Goal: Find specific page/section: Find specific page/section

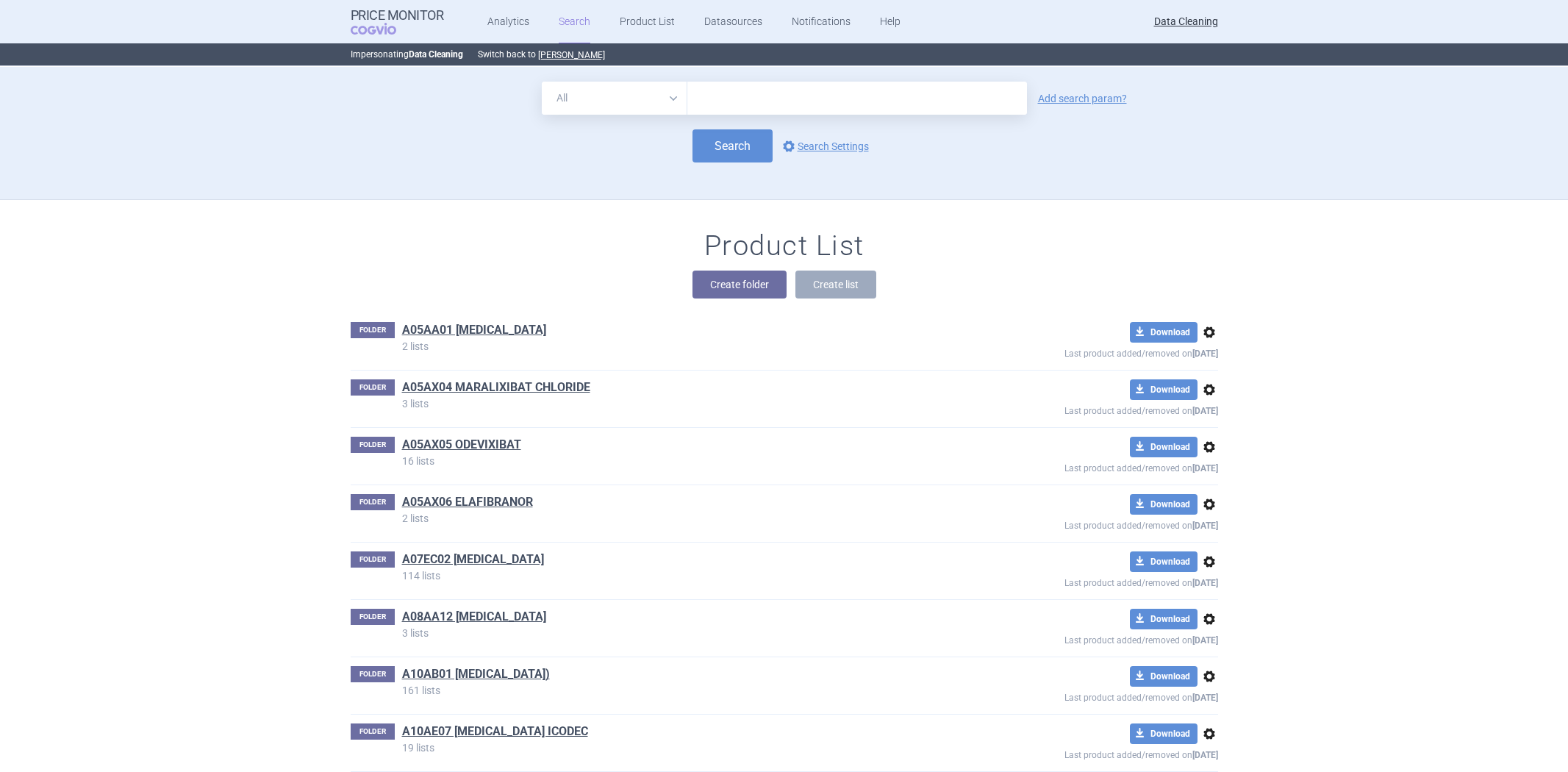
click at [546, 50] on button "[PERSON_NAME]" at bounding box center [571, 55] width 67 height 12
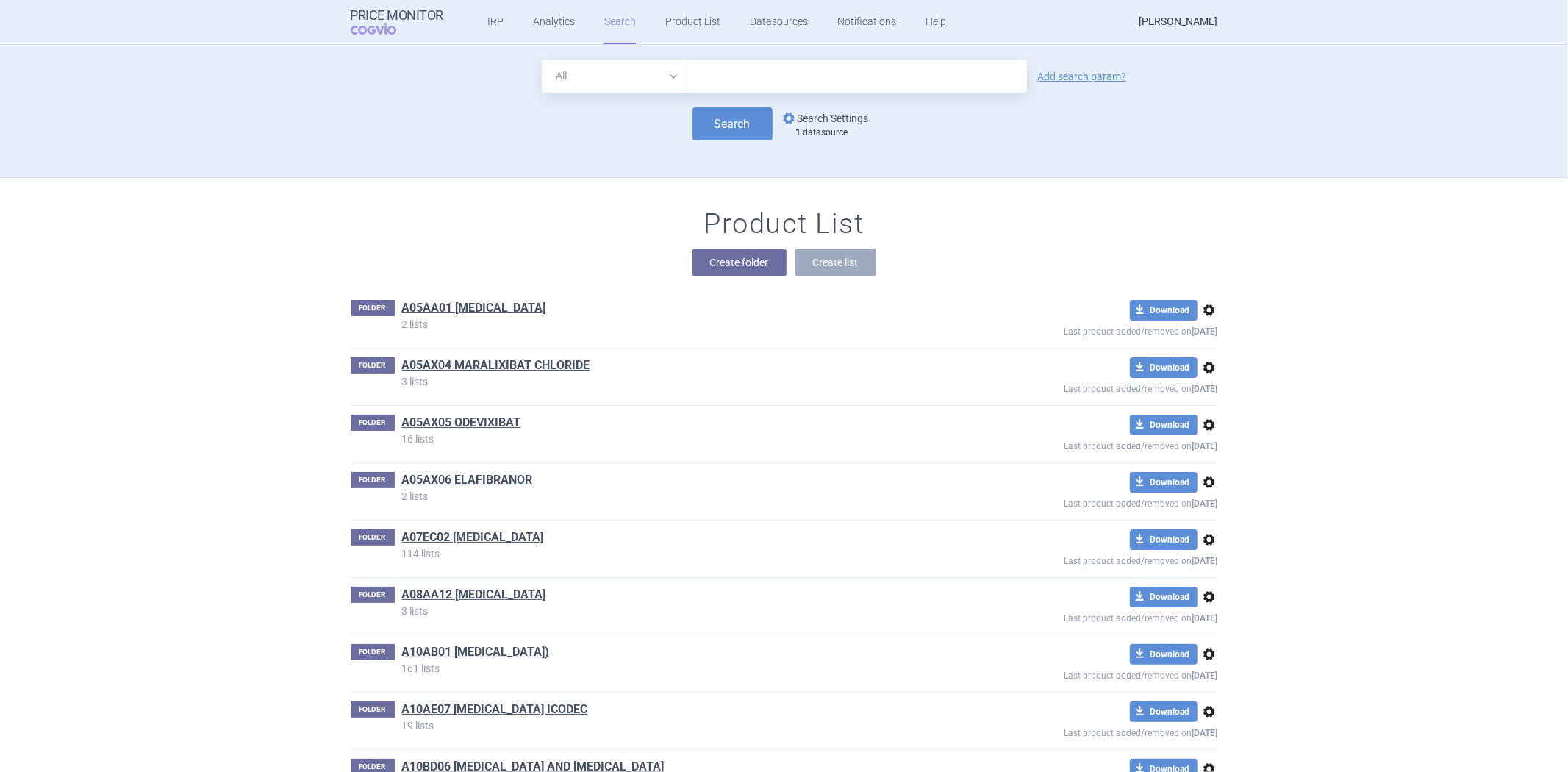
click at [815, 120] on link "options Search Settings" at bounding box center [825, 118] width 89 height 18
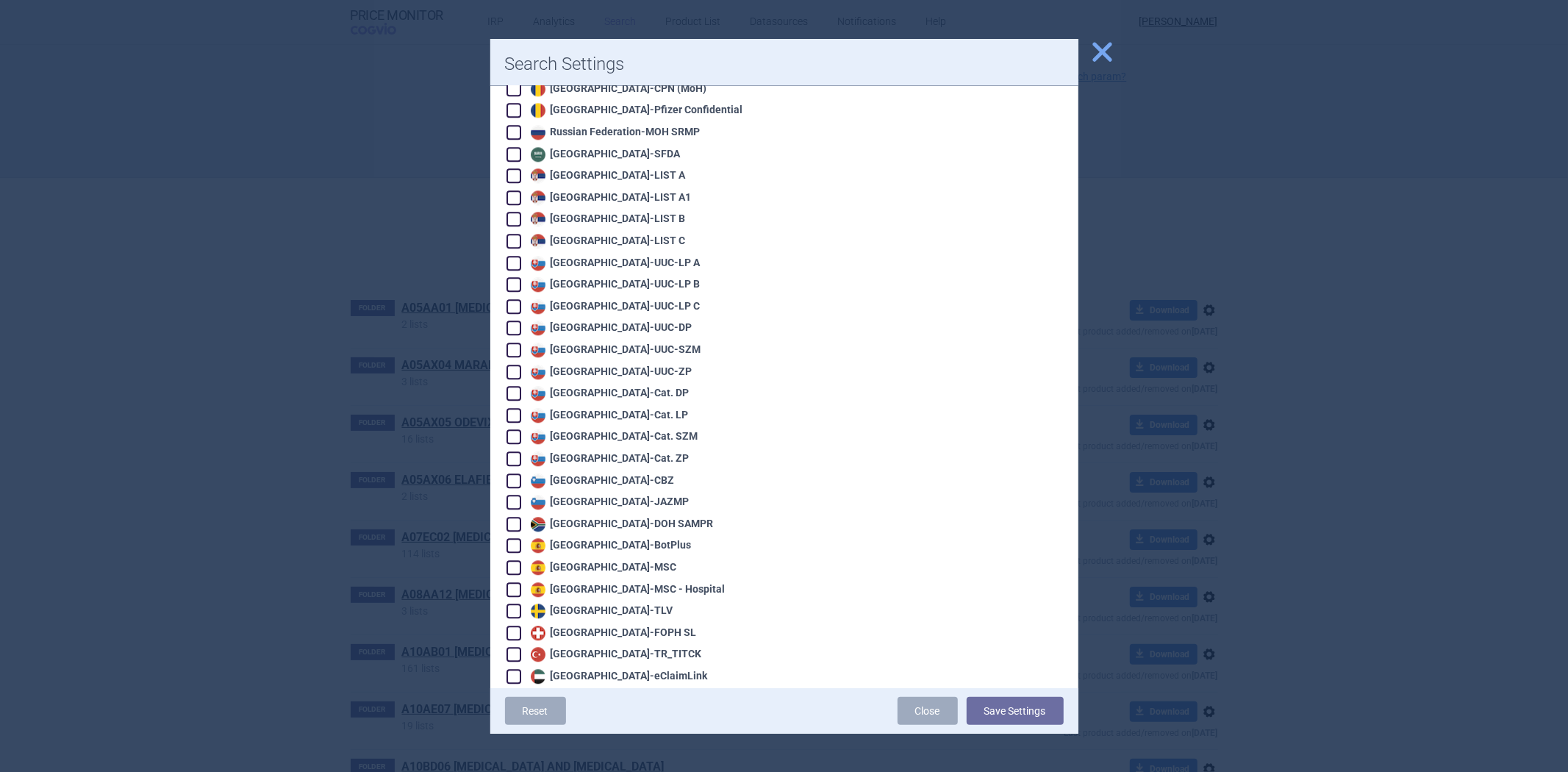
scroll to position [3069, 0]
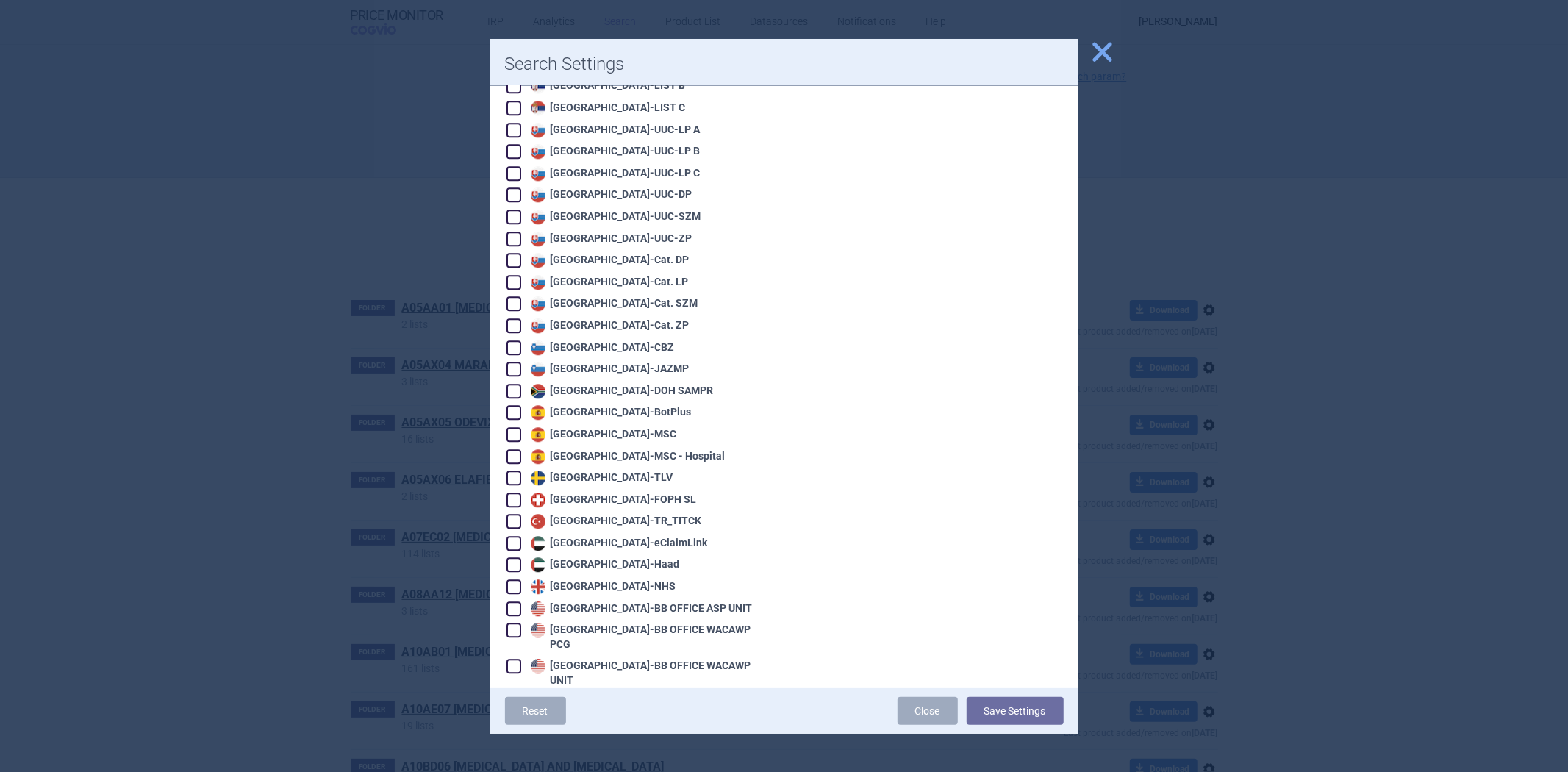
click at [565, 715] on div "United States - VA OPAL BIG4" at bounding box center [638, 723] width 263 height 16
click at [560, 716] on div "United States - VA OPAL BIG4" at bounding box center [623, 723] width 193 height 15
checkbox input "false"
click at [566, 426] on div "Spain - MSC" at bounding box center [638, 434] width 263 height 16
click at [570, 427] on div "Spain - MSC" at bounding box center [602, 434] width 150 height 15
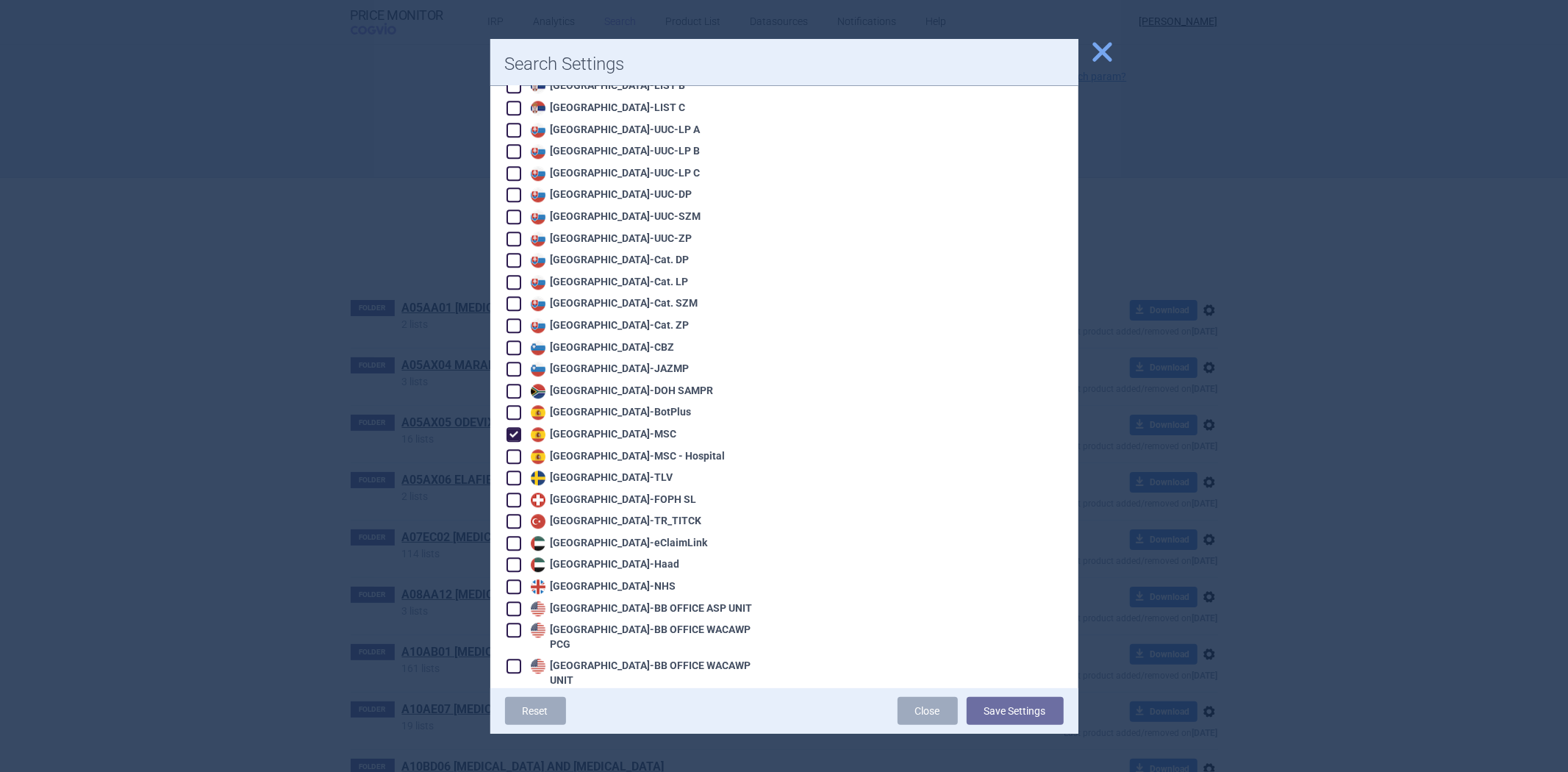
checkbox input "true"
click at [1013, 709] on button "Save Settings" at bounding box center [1015, 711] width 97 height 28
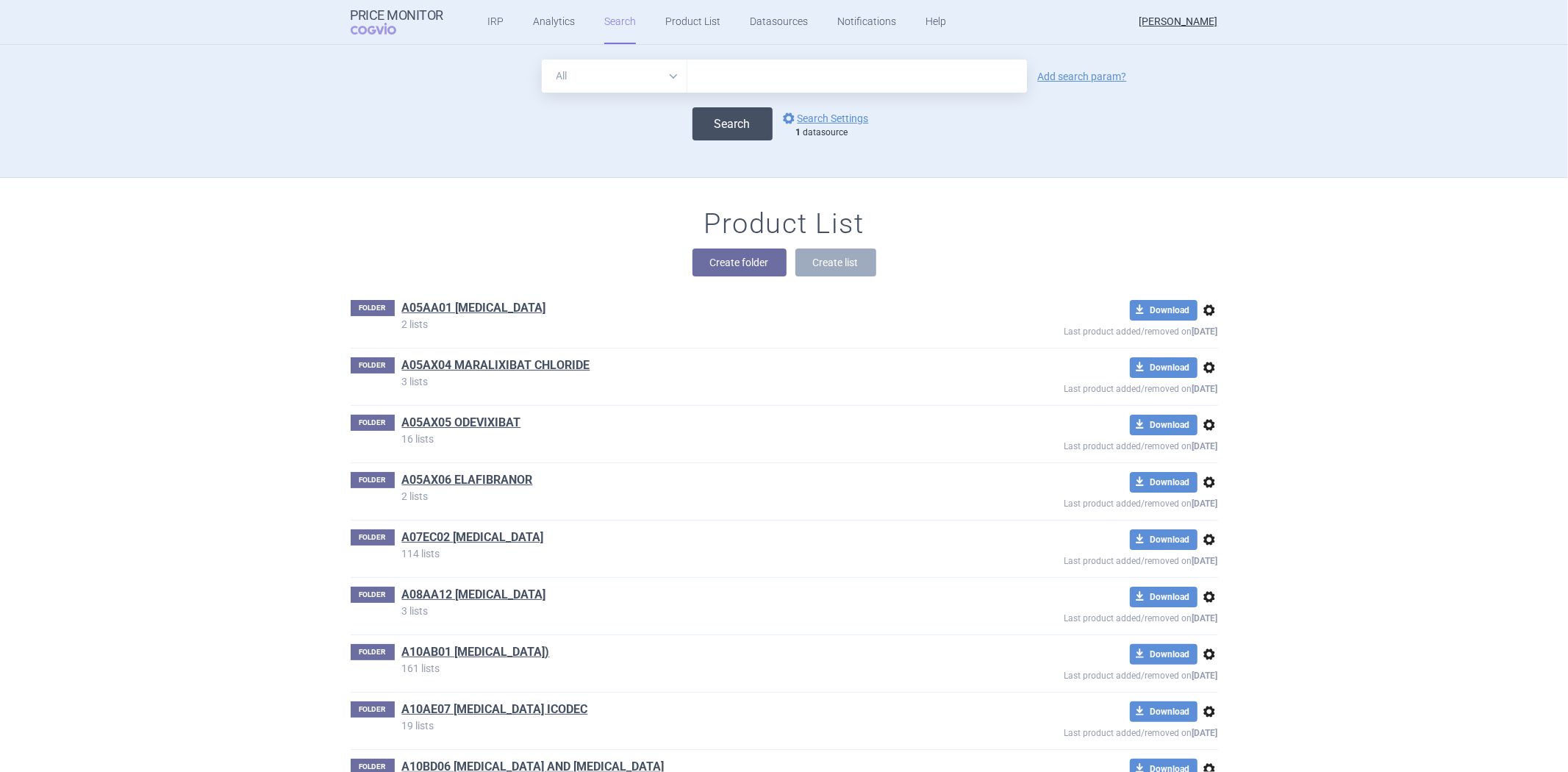
click at [732, 122] on button "Search" at bounding box center [732, 124] width 80 height 33
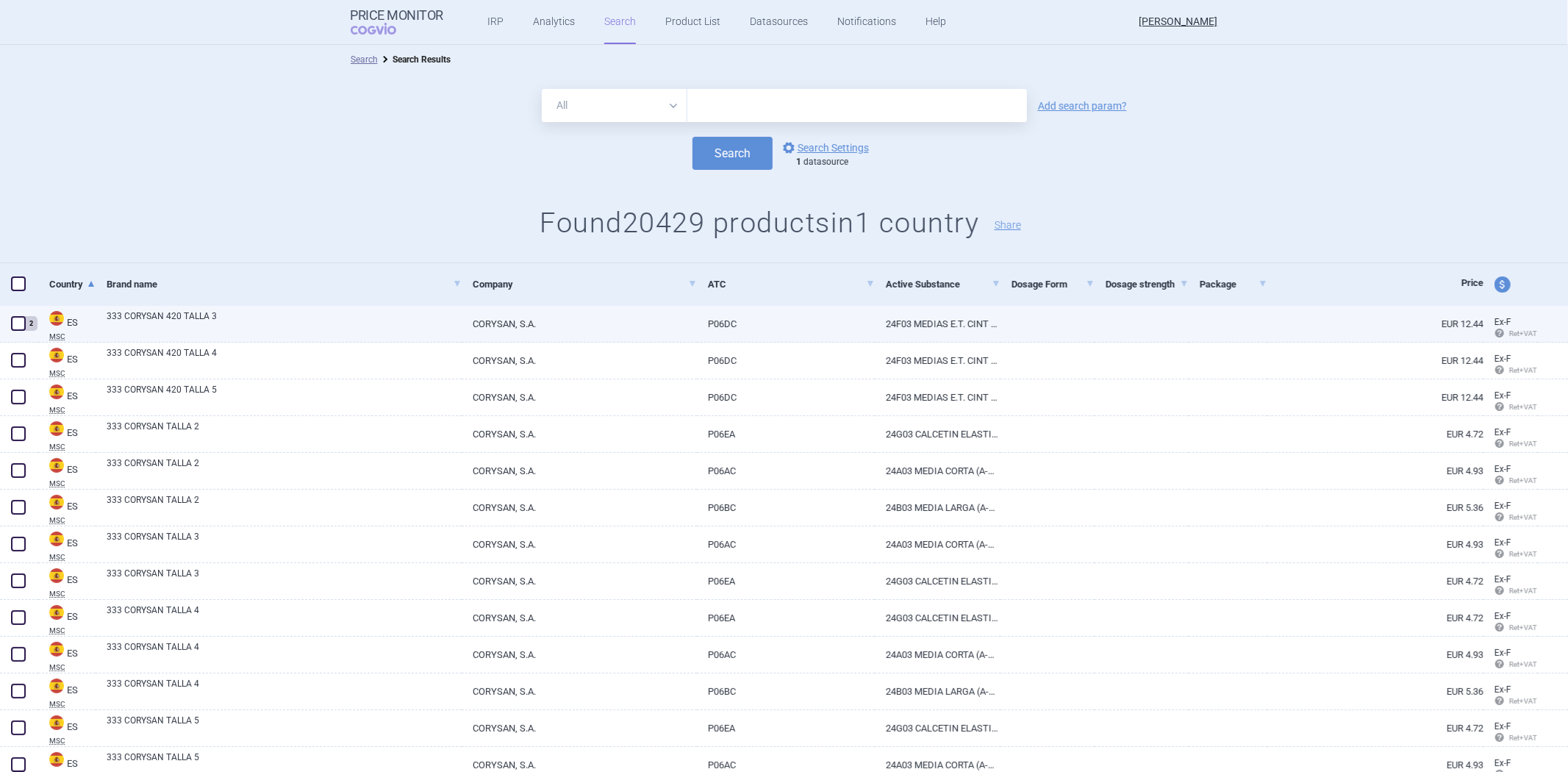
click at [667, 326] on link "CORYSAN, S.A." at bounding box center [580, 324] width 235 height 36
select select "EUR"
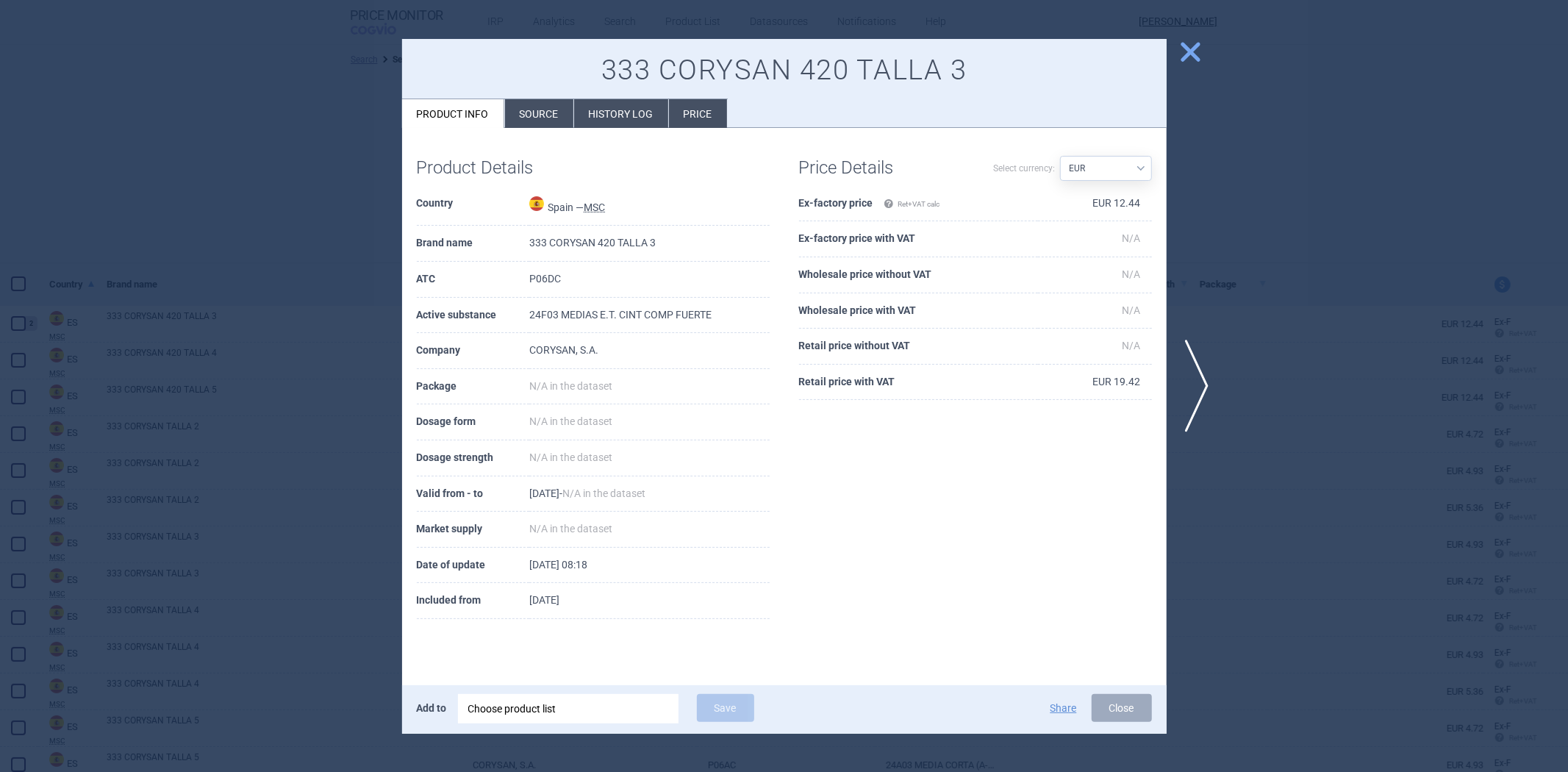
click at [529, 114] on li "Source" at bounding box center [539, 114] width 68 height 29
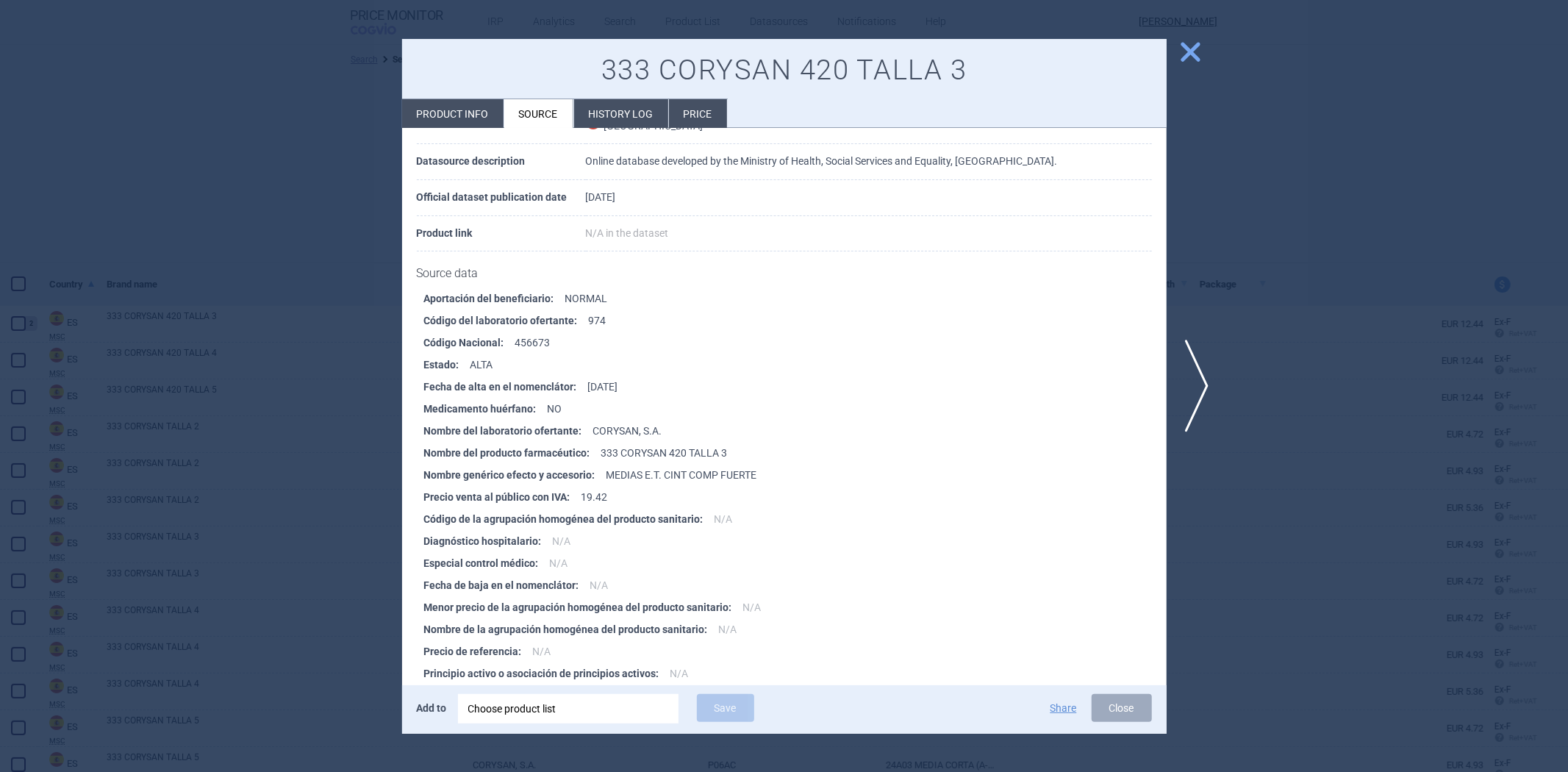
scroll to position [163, 0]
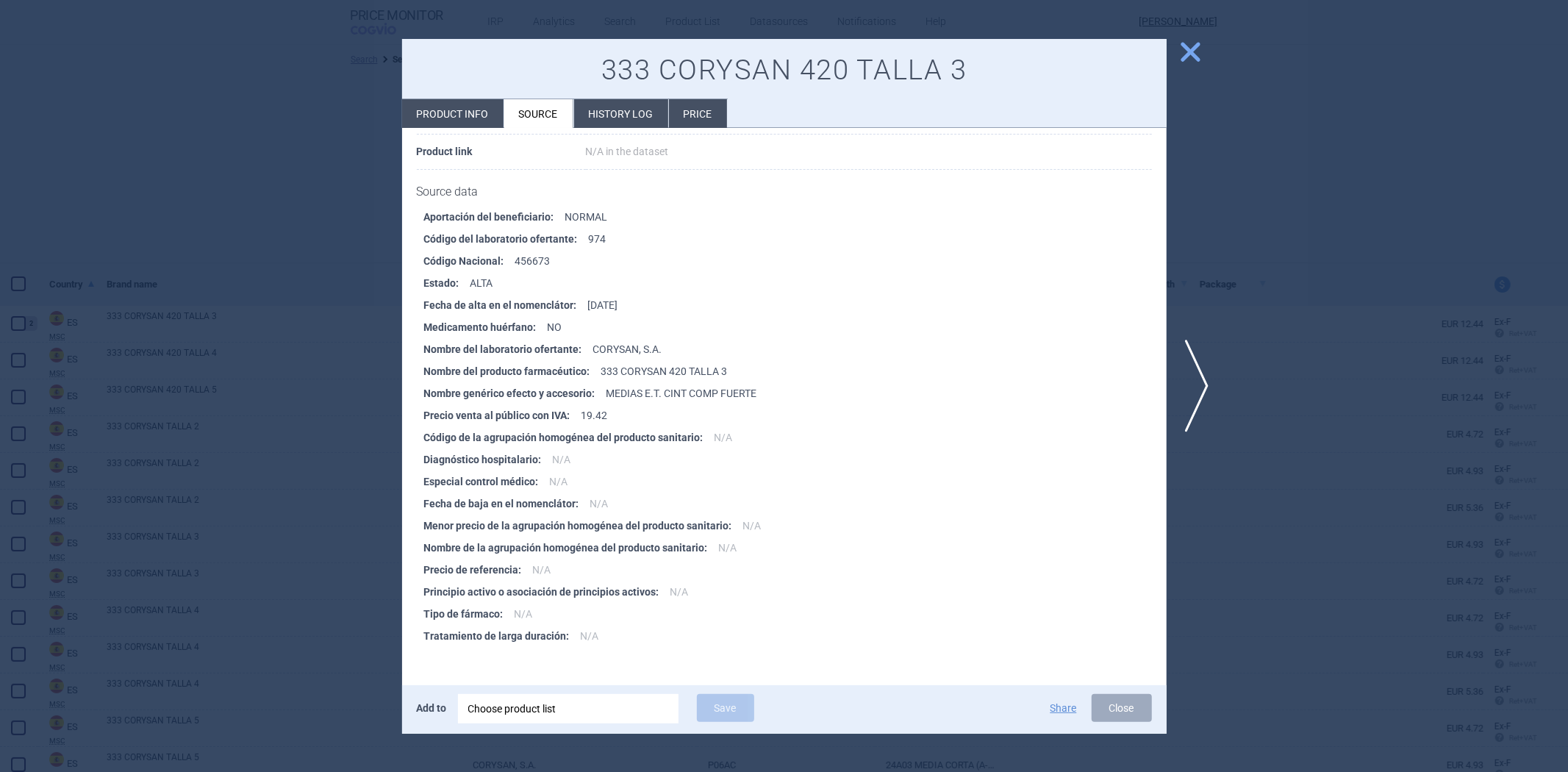
click at [465, 114] on li "Product info" at bounding box center [453, 114] width 102 height 29
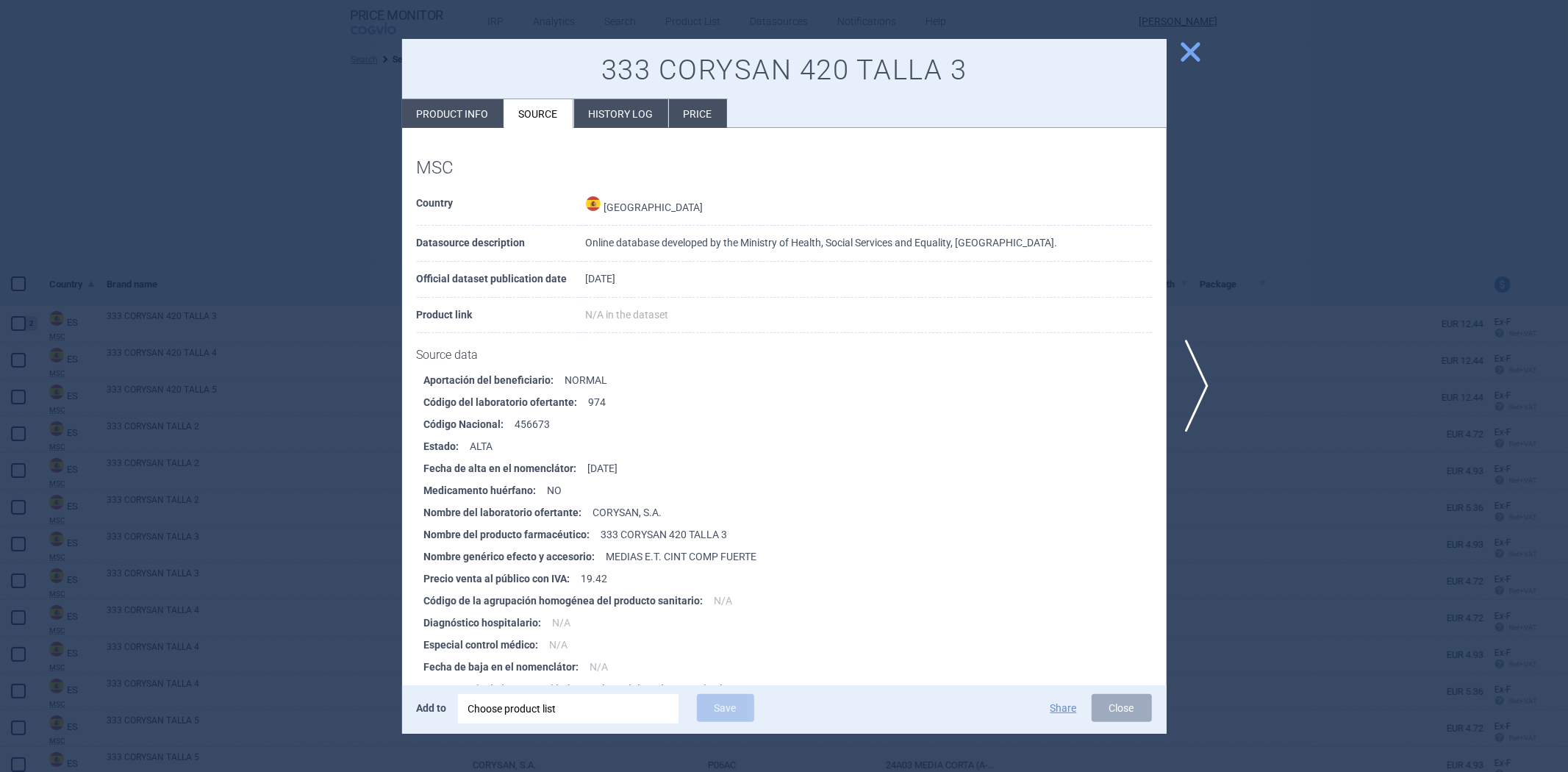
select select "EUR"
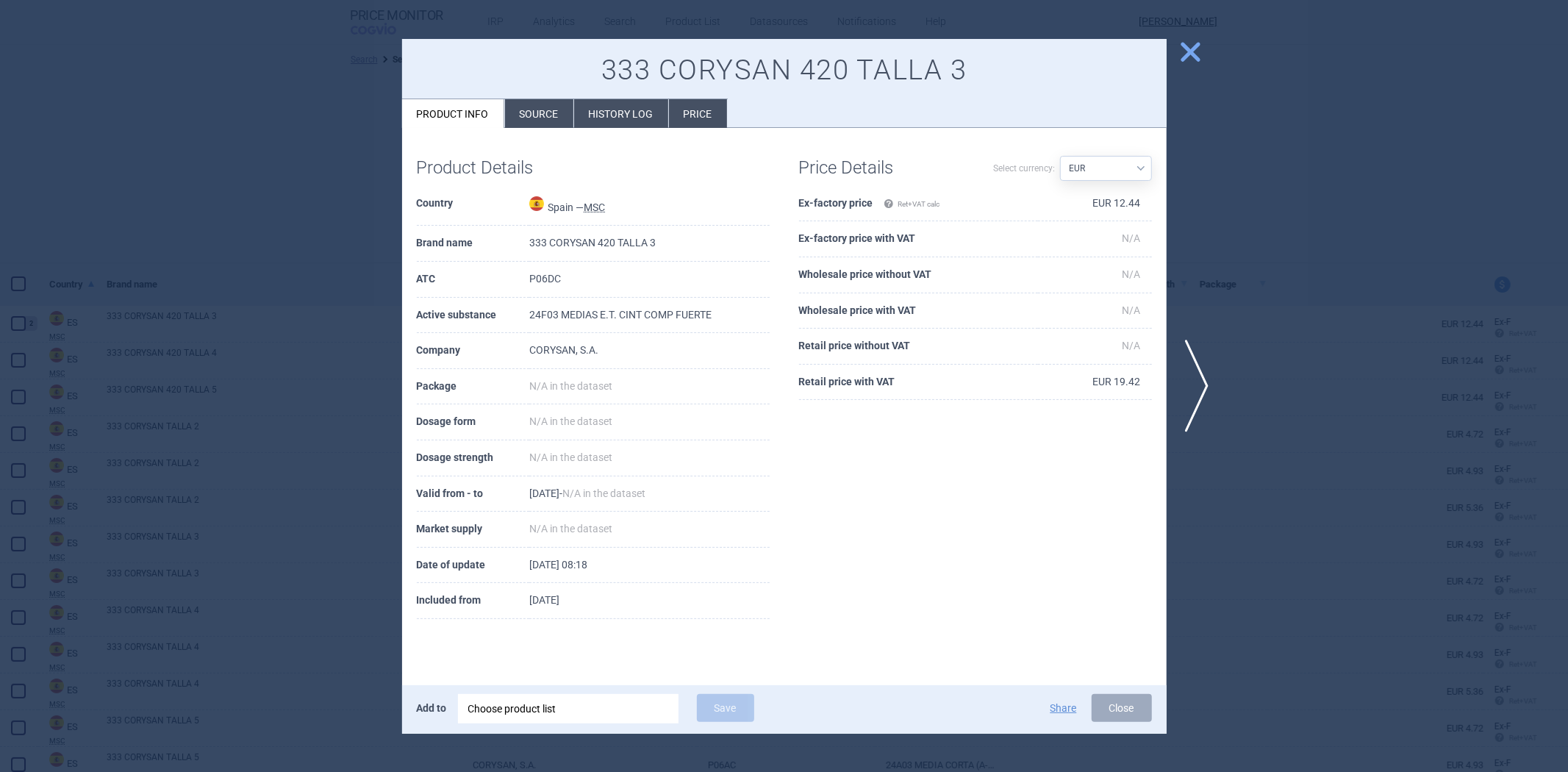
click at [518, 121] on li "Source" at bounding box center [539, 114] width 68 height 29
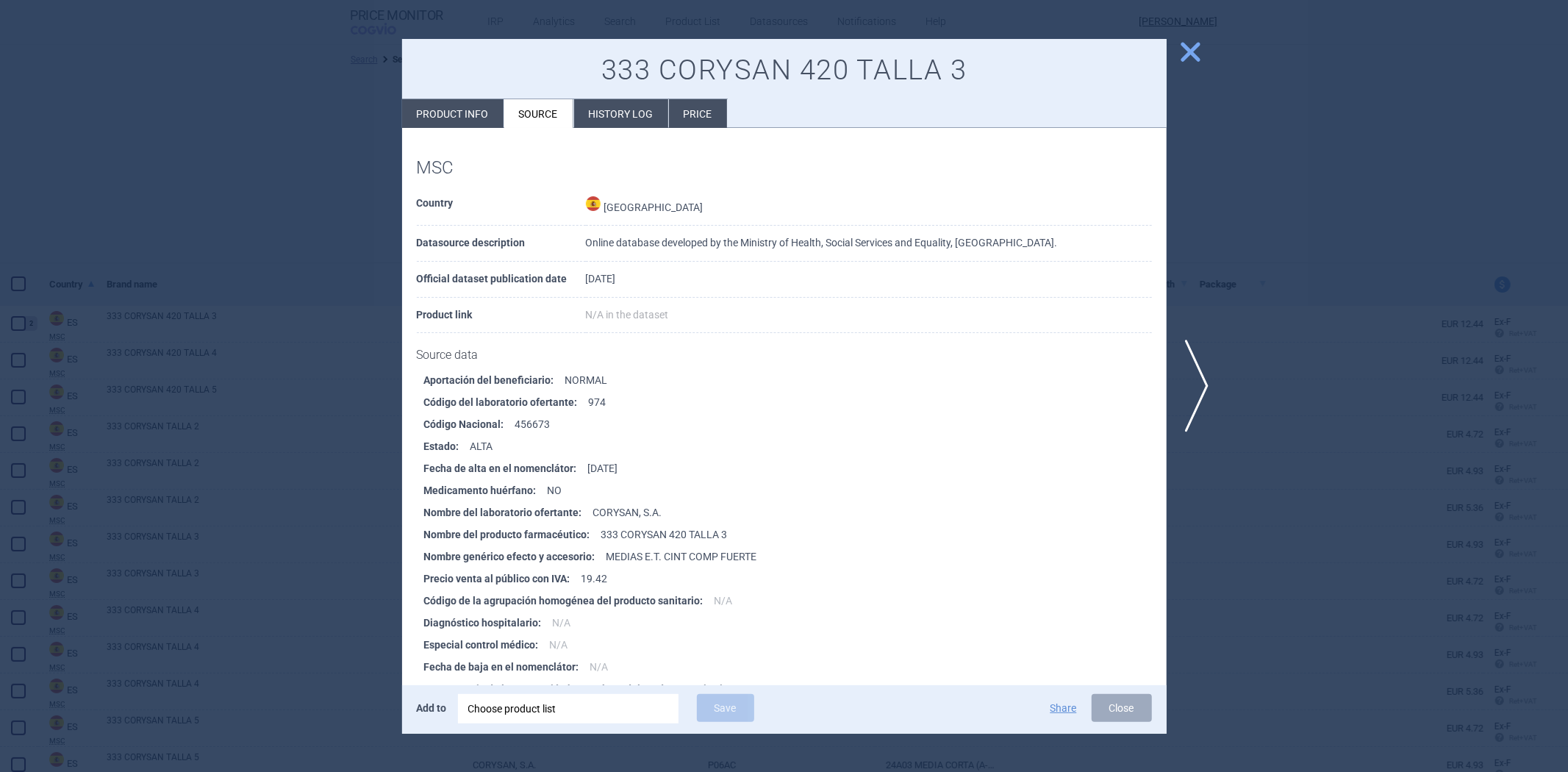
click at [453, 119] on li "Product info" at bounding box center [453, 114] width 102 height 29
select select "EUR"
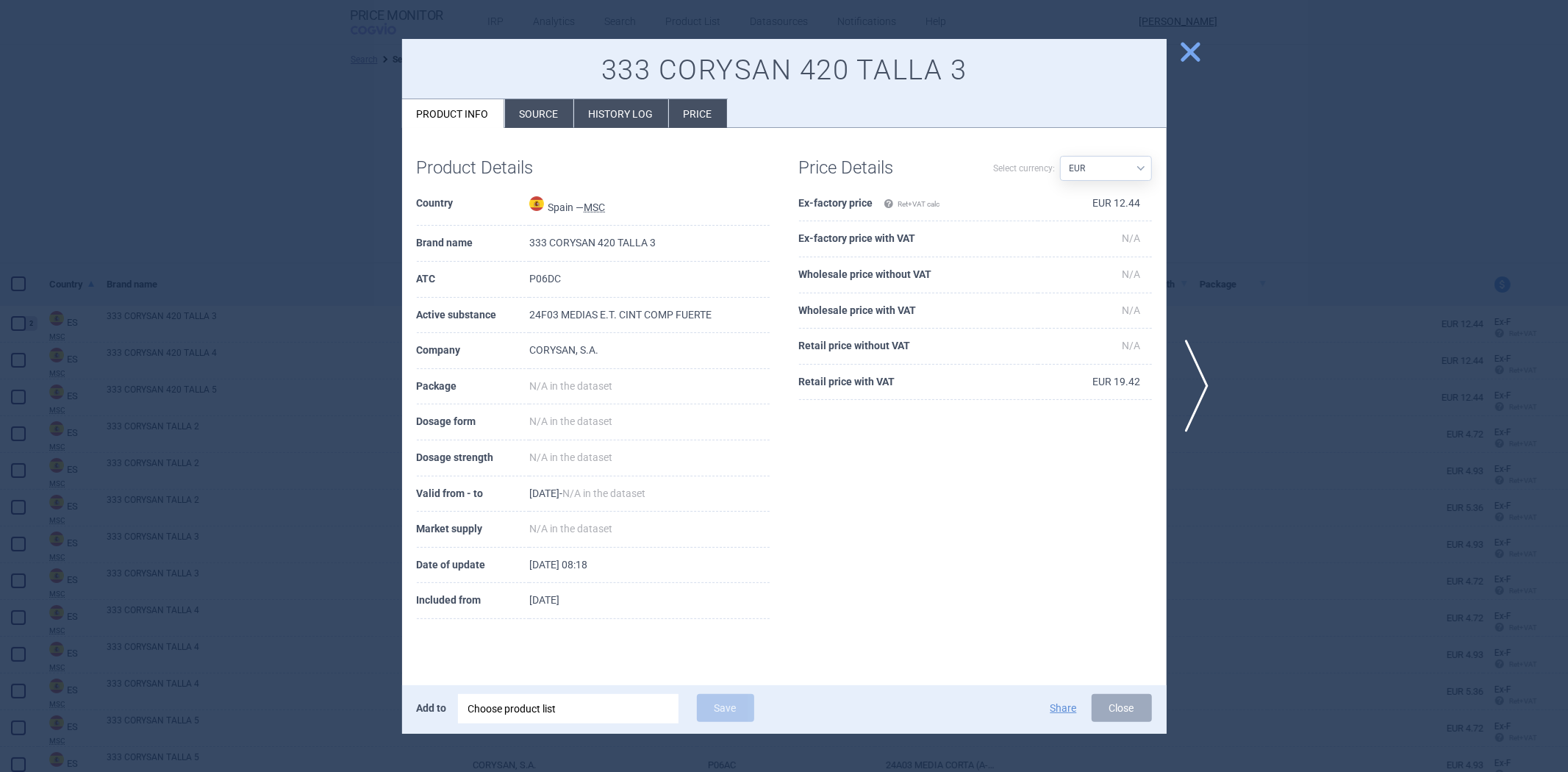
click at [542, 283] on td "P06DC" at bounding box center [649, 280] width 240 height 36
click at [543, 283] on td "P06DC" at bounding box center [649, 280] width 240 height 36
copy td "P06DC"
click at [524, 97] on div "333 CORYSAN 420 TALLA 3 Product info Source History log Price" at bounding box center [784, 84] width 764 height 90
click at [525, 114] on li "Source" at bounding box center [539, 114] width 68 height 29
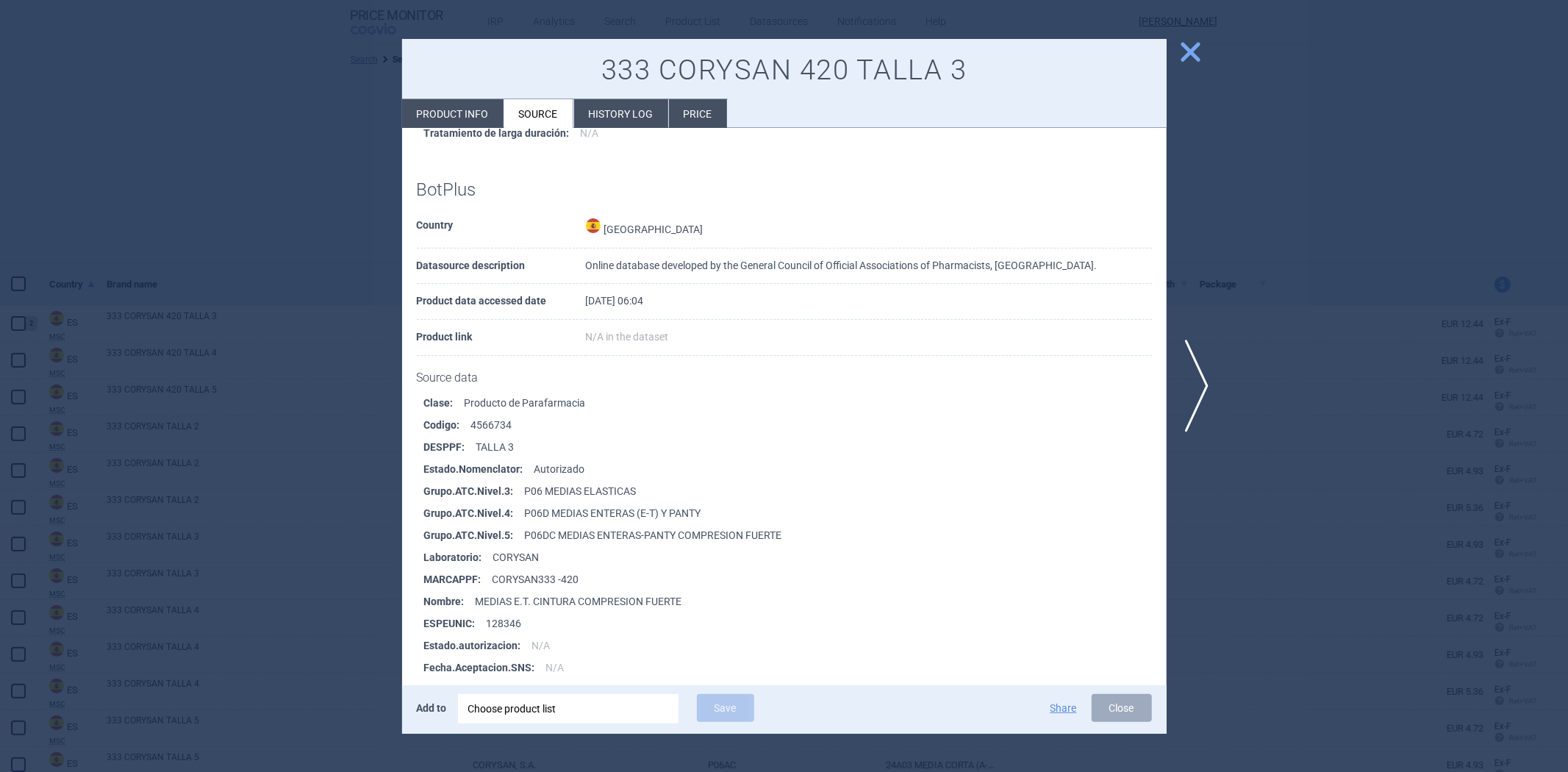
scroll to position [571, 0]
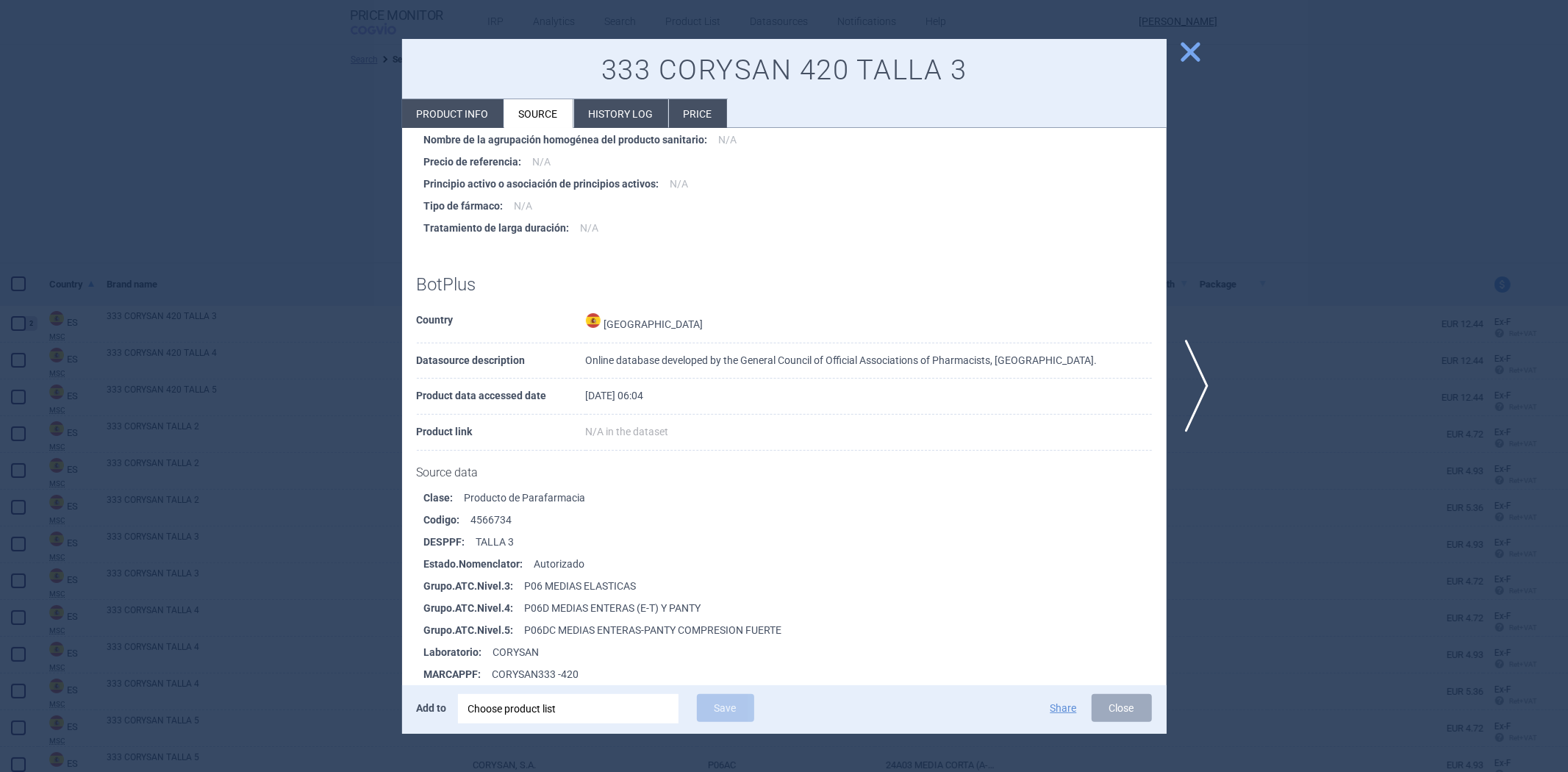
click at [677, 222] on li "Tratamiento de larga duración : N/A" at bounding box center [796, 228] width 742 height 22
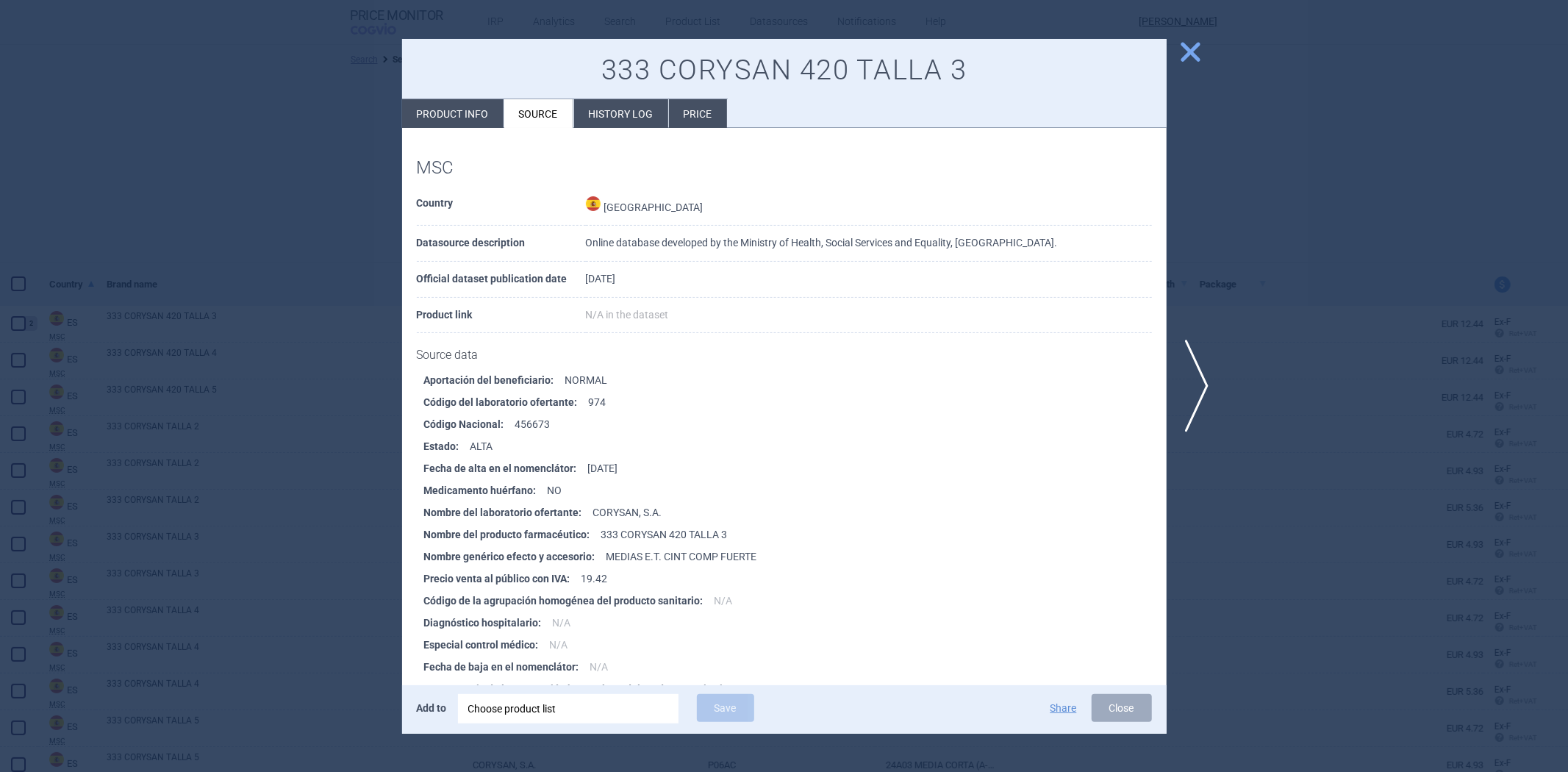
scroll to position [792, 0]
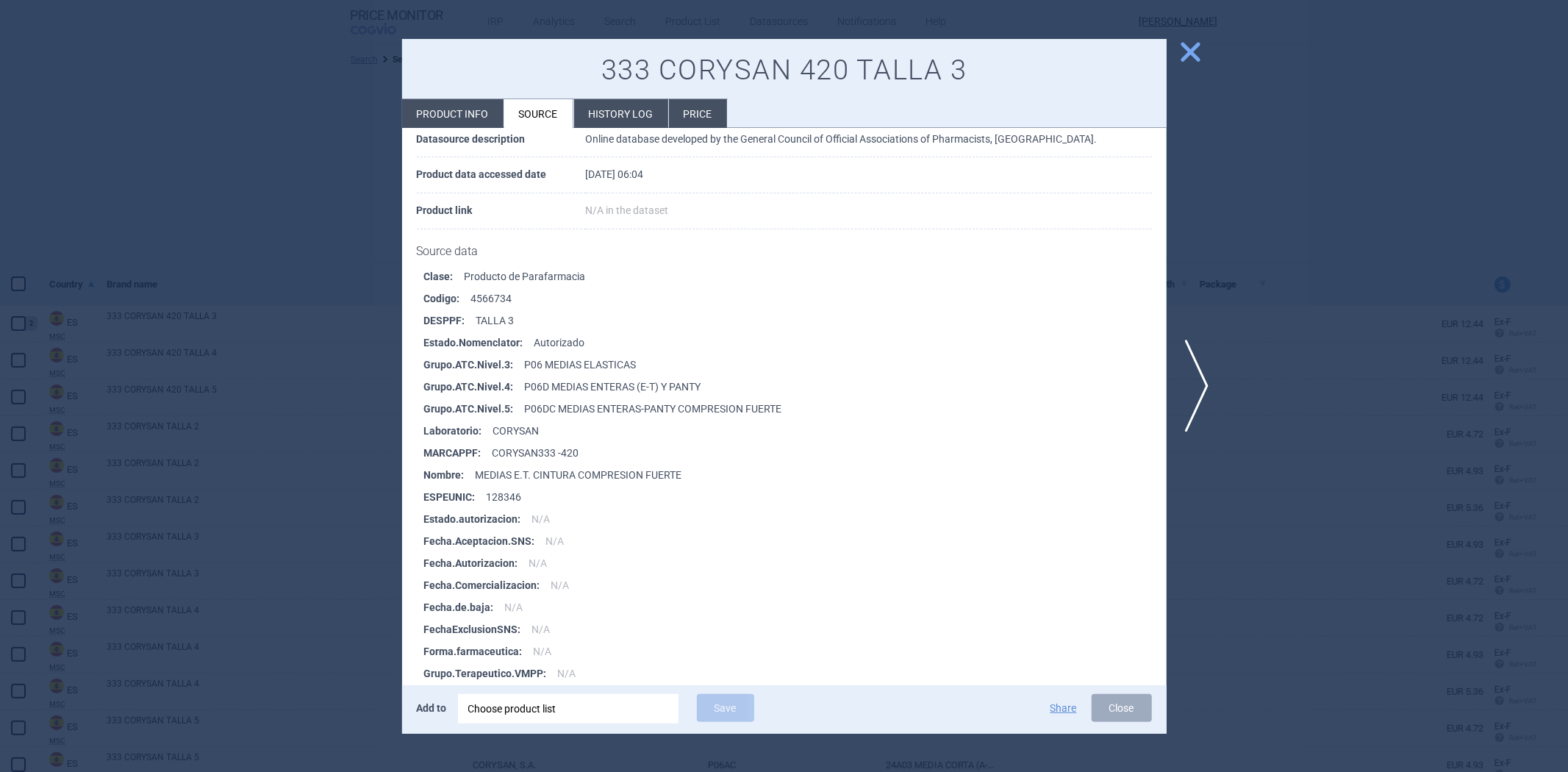
click at [1203, 200] on div at bounding box center [784, 386] width 1568 height 772
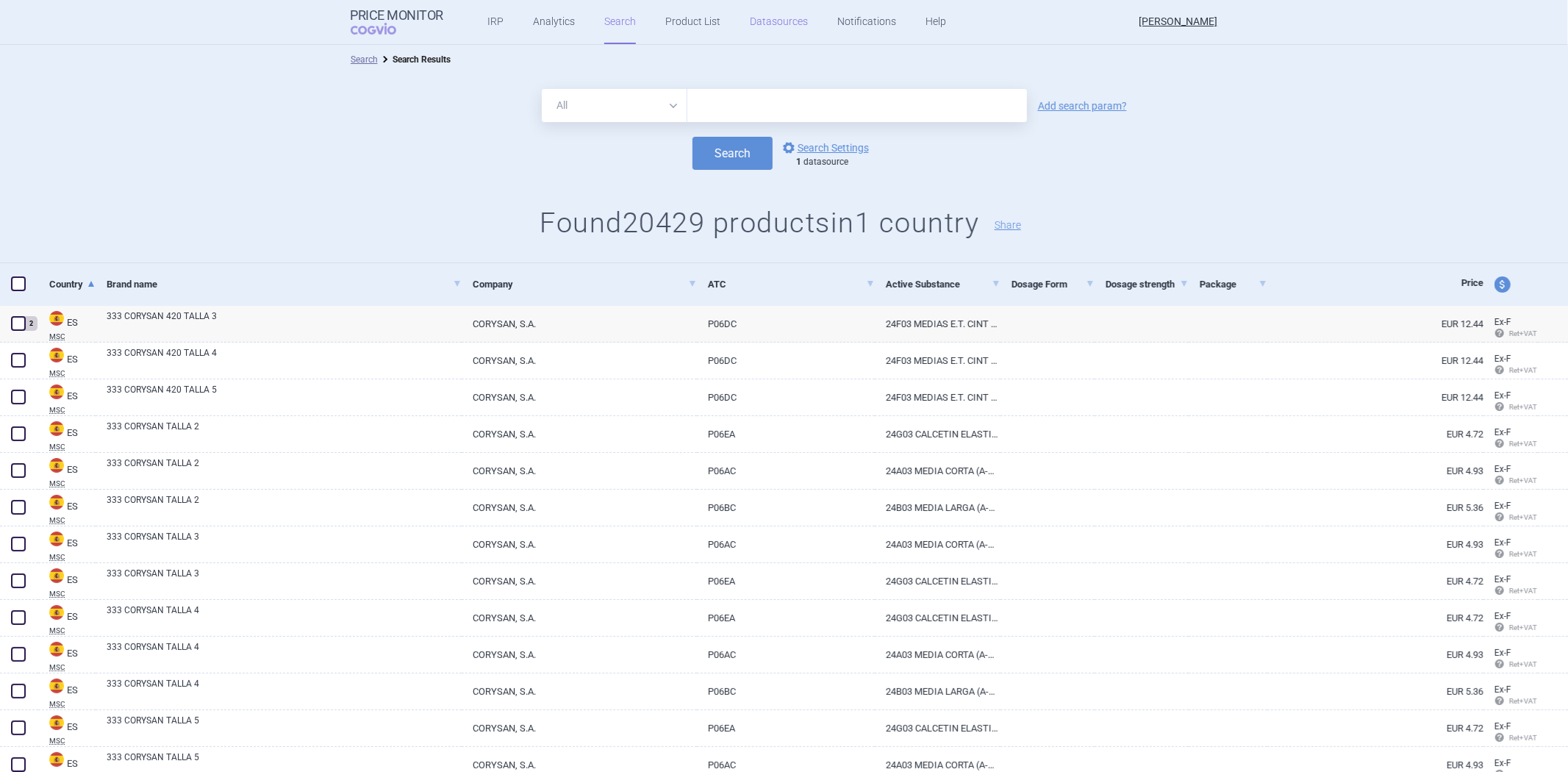
click at [774, 22] on link "Datasources" at bounding box center [779, 22] width 58 height 44
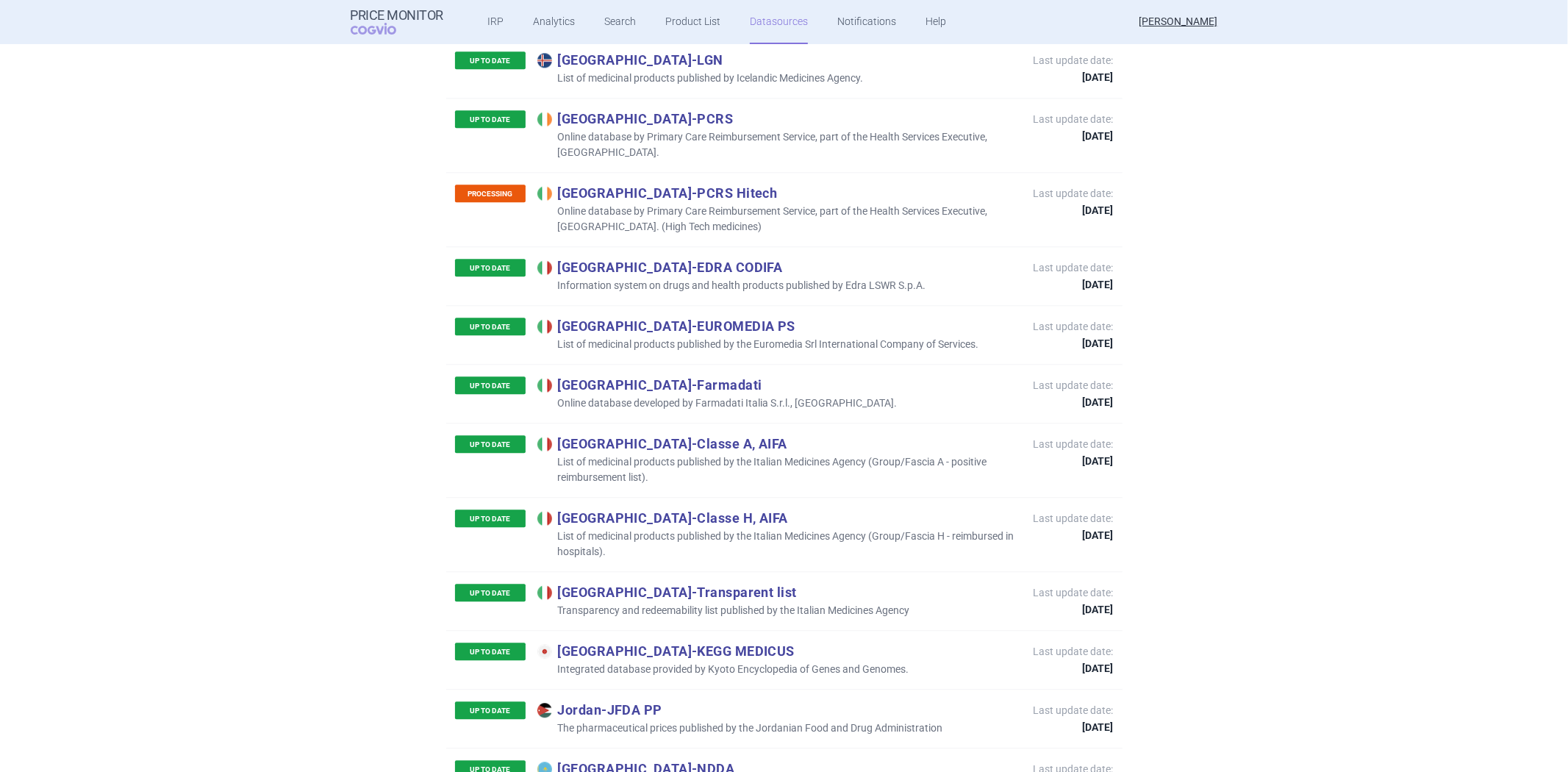
scroll to position [2982, 0]
